Goal: Task Accomplishment & Management: Manage account settings

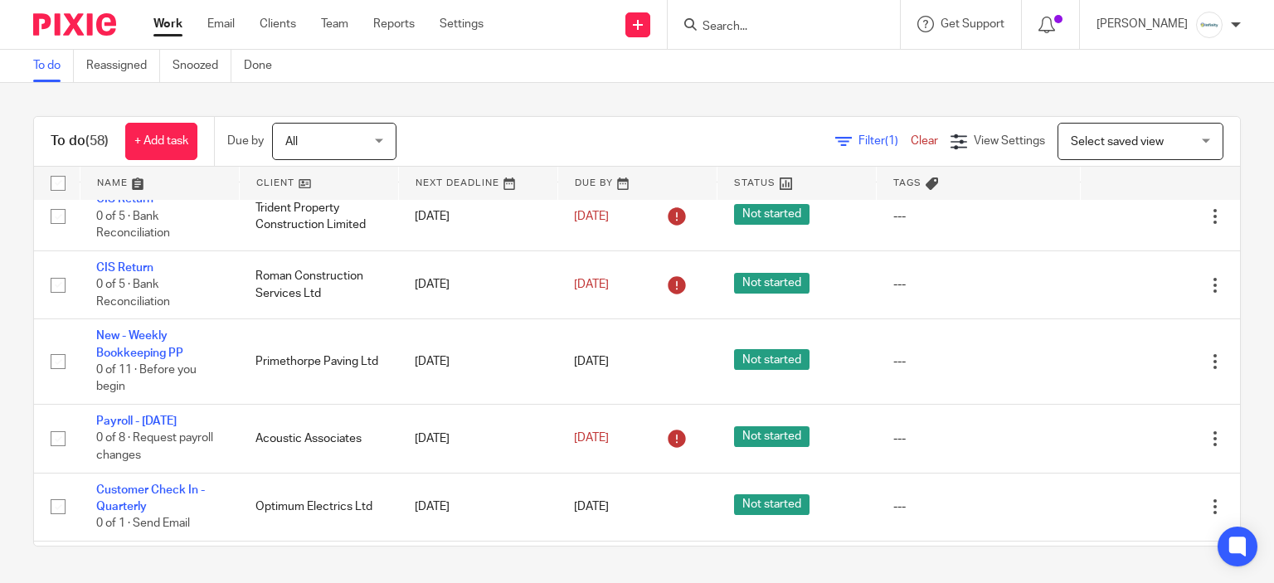
scroll to position [415, 0]
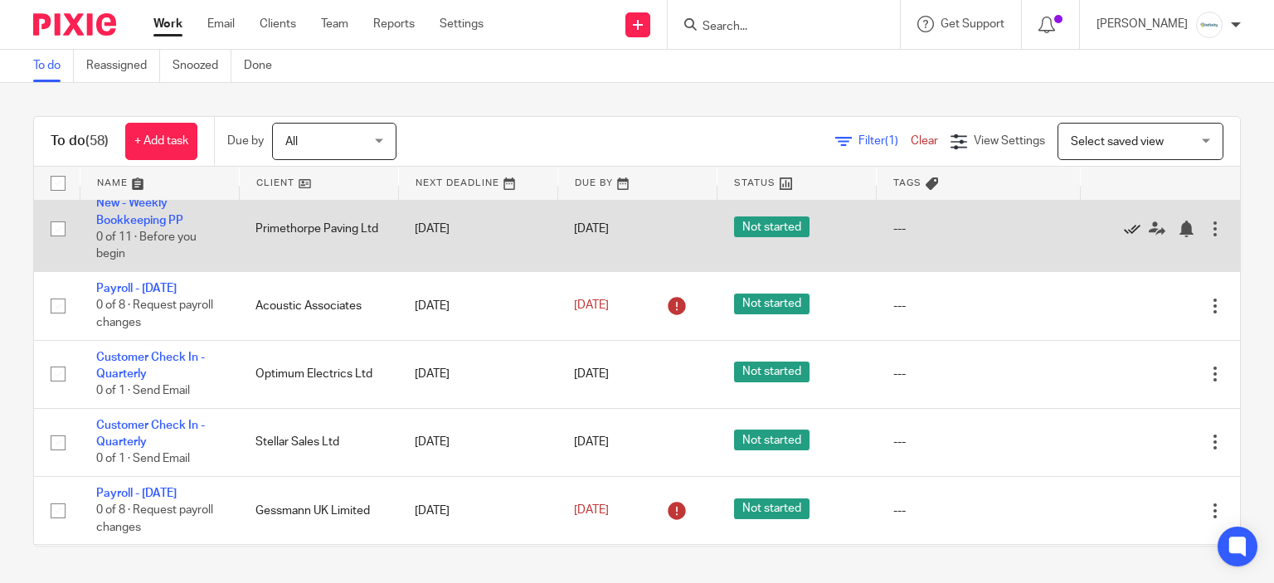
click at [1124, 237] on icon at bounding box center [1132, 229] width 17 height 17
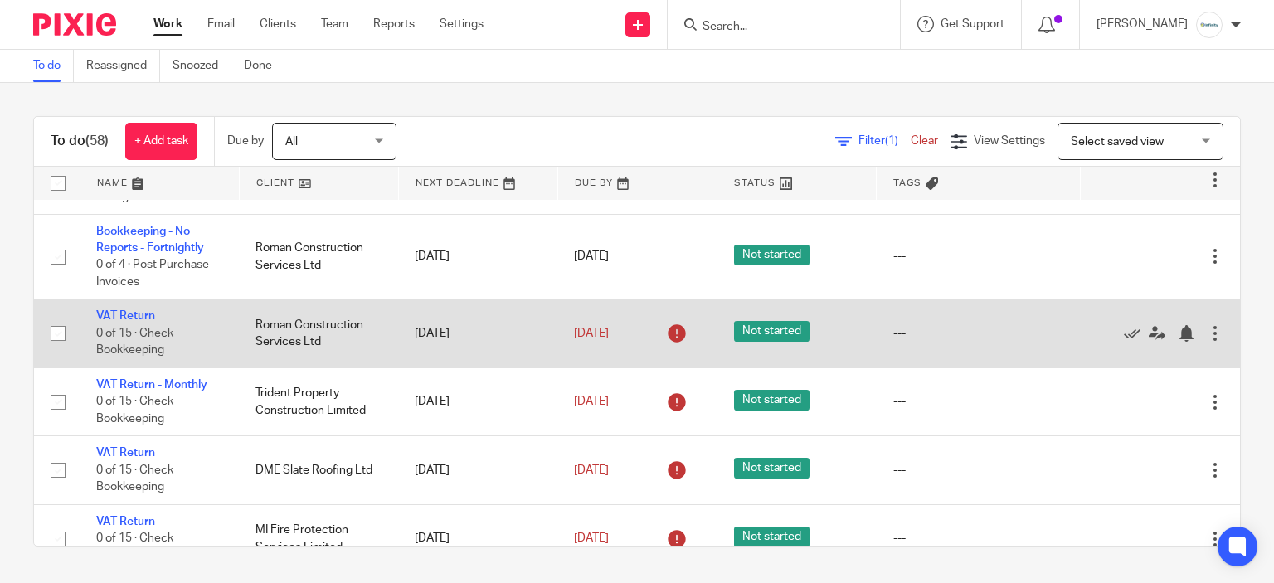
scroll to position [664, 0]
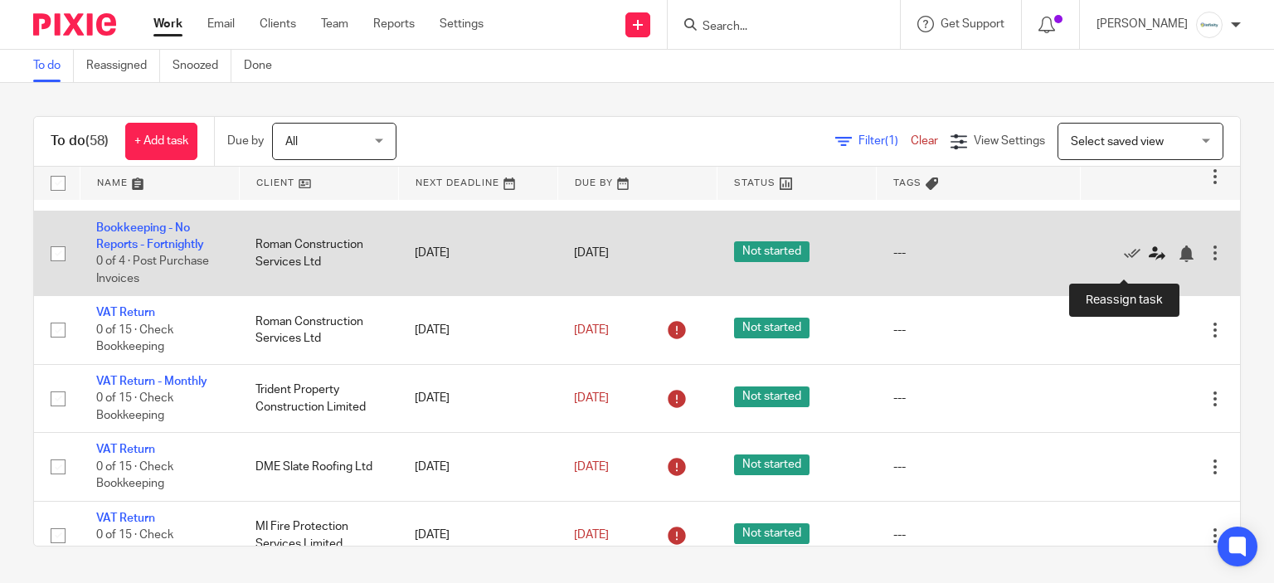
click at [1149, 262] on icon at bounding box center [1157, 254] width 17 height 17
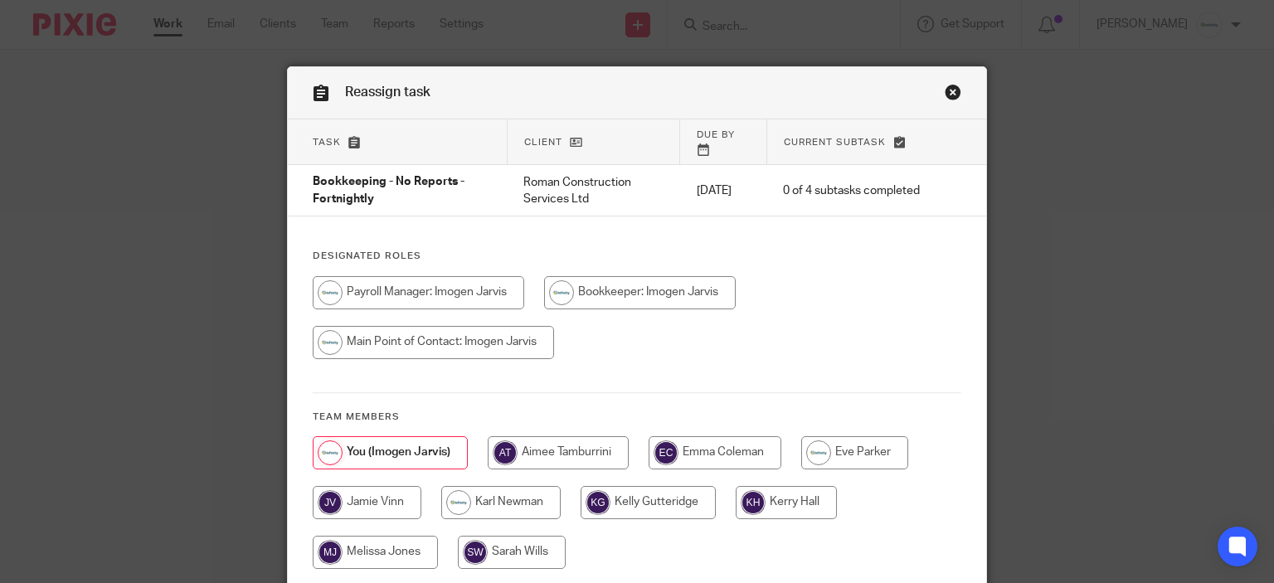
click at [405, 487] on input "radio" at bounding box center [367, 502] width 109 height 33
radio input "true"
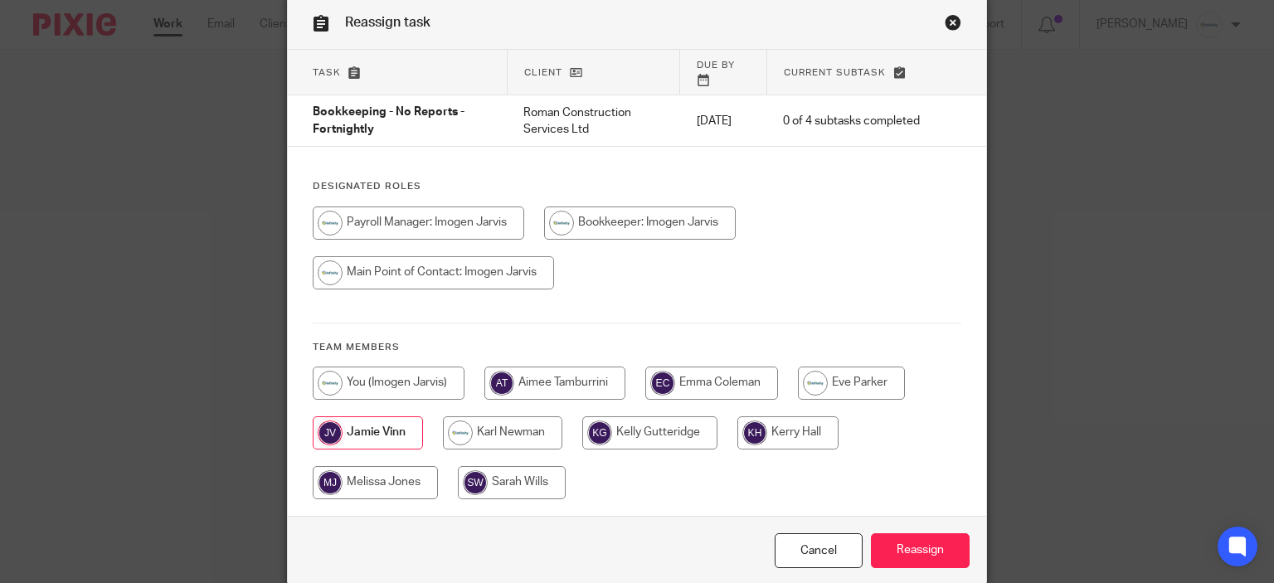
scroll to position [125, 0]
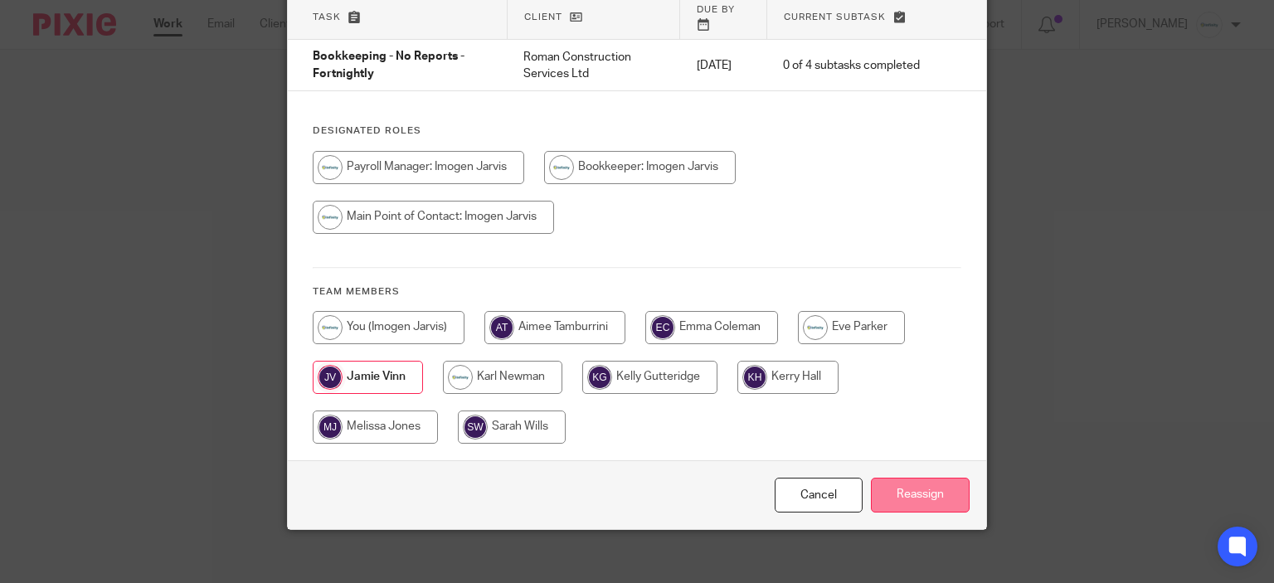
click at [884, 492] on input "Reassign" at bounding box center [920, 496] width 99 height 36
